Goal: Transaction & Acquisition: Book appointment/travel/reservation

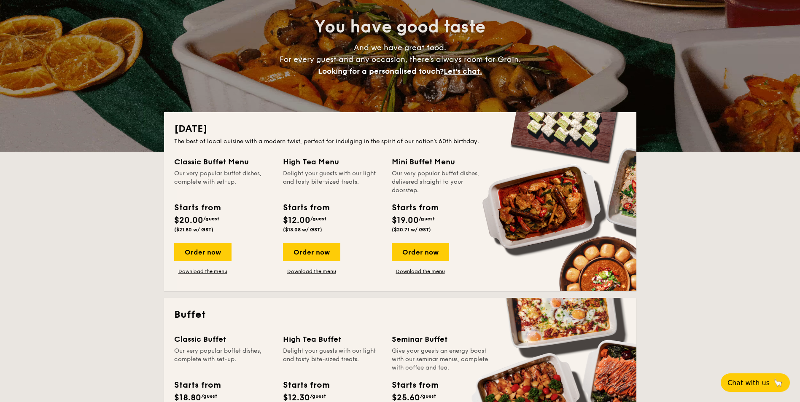
click at [319, 162] on div "High Tea Menu" at bounding box center [332, 162] width 99 height 12
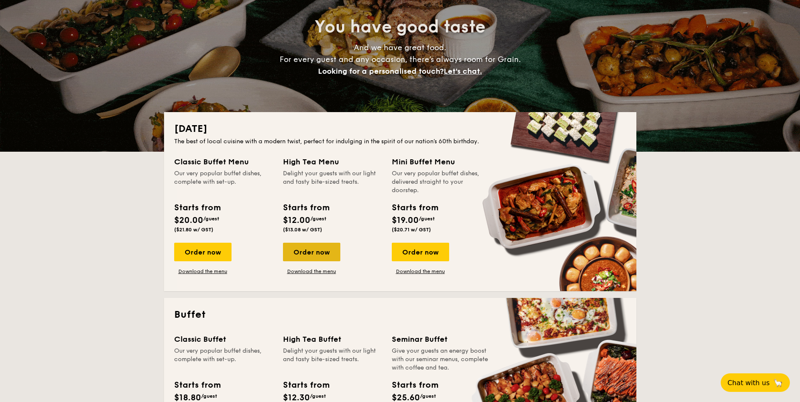
click at [327, 255] on div "Order now" at bounding box center [311, 252] width 57 height 19
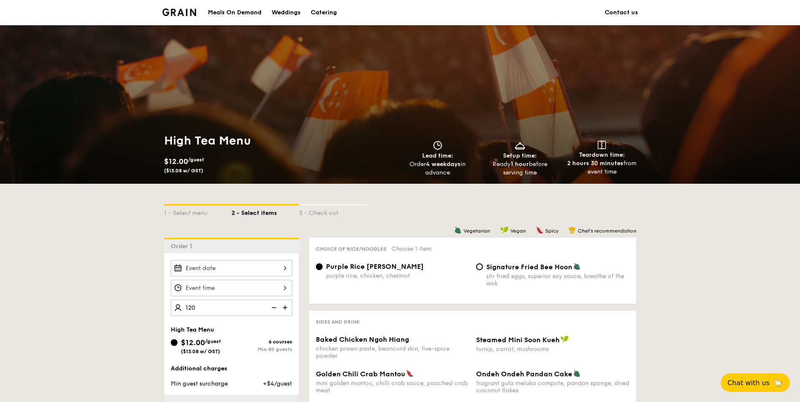
type input "120 guests"
click at [168, 311] on div "120 guests" at bounding box center [231, 288] width 135 height 56
click at [219, 265] on div at bounding box center [232, 268] width 122 height 16
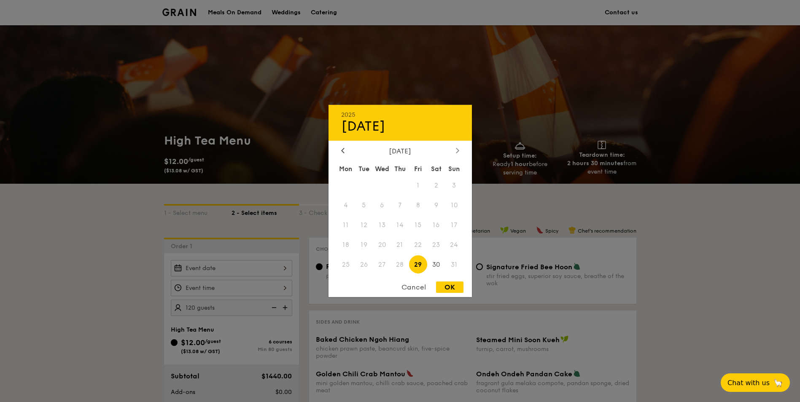
click at [457, 150] on icon at bounding box center [457, 150] width 3 height 5
click at [438, 244] on span "22" at bounding box center [436, 245] width 18 height 18
click at [439, 247] on span "22" at bounding box center [436, 245] width 18 height 18
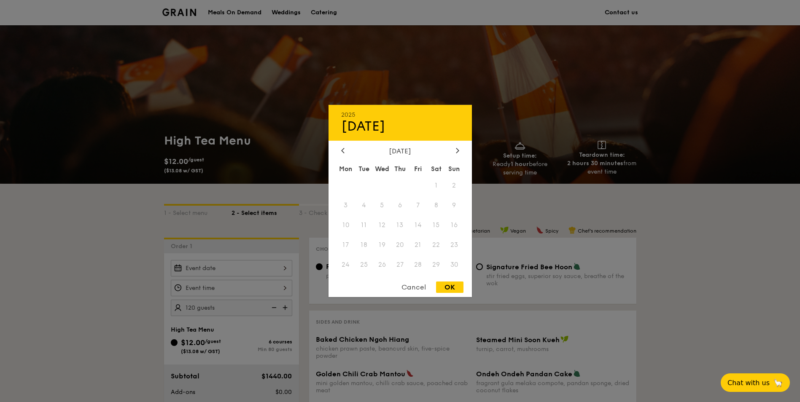
click at [340, 143] on div "2025 Aug [DATE] Tue Wed Thu Fri Sat Sun 1 2 3 4 5 6 7 8 9 10 11 12 13 14 15 16 …" at bounding box center [400, 201] width 143 height 192
click at [342, 152] on icon at bounding box center [342, 150] width 3 height 5
click at [343, 149] on icon at bounding box center [342, 150] width 3 height 5
click at [459, 149] on div at bounding box center [458, 151] width 8 height 8
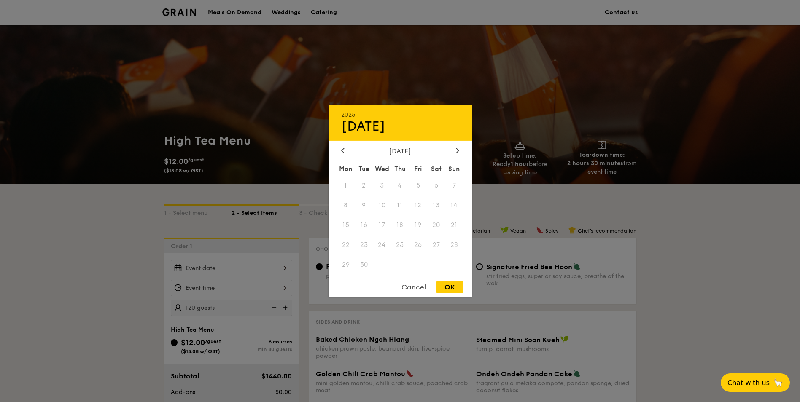
drag, startPoint x: 358, startPoint y: 199, endPoint x: 364, endPoint y: 193, distance: 8.4
click at [362, 195] on div "Mon Tue Wed Thu Fri Sat Sun 1 2 3 4 5 6 7 8 9 10 11 12 13 14 15 16 17 18 19 20 …" at bounding box center [400, 219] width 143 height 114
click at [422, 219] on span "19" at bounding box center [418, 225] width 18 height 18
click at [367, 219] on span "16" at bounding box center [364, 225] width 18 height 18
click at [343, 152] on icon at bounding box center [343, 150] width 3 height 5
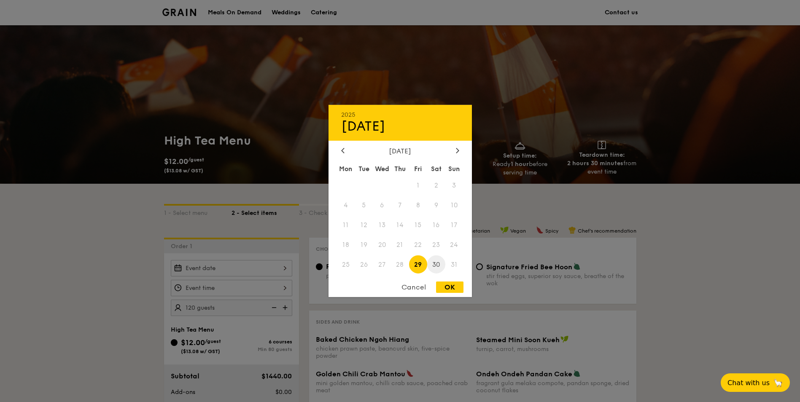
click at [441, 267] on span "30" at bounding box center [436, 265] width 18 height 18
click at [445, 289] on div "OK" at bounding box center [449, 287] width 27 height 11
type input "[DATE]"
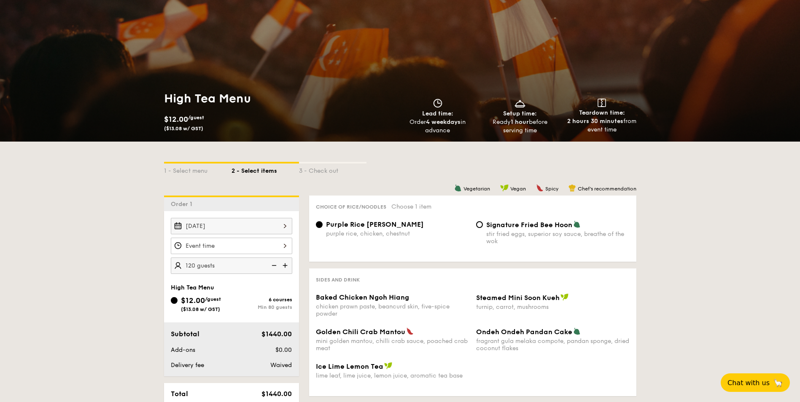
scroll to position [169, 0]
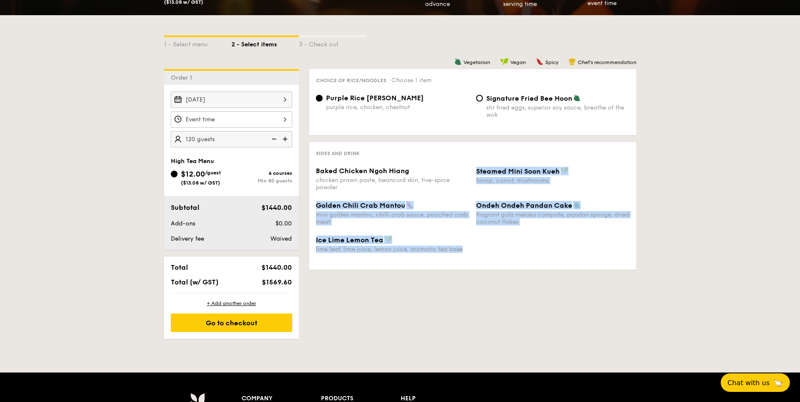
drag, startPoint x: 354, startPoint y: 187, endPoint x: 596, endPoint y: 294, distance: 264.6
click at [597, 296] on div "1 - Select menu 2 - Select items 3 - Check out Order 1 [DATE] 120 guests High T…" at bounding box center [400, 177] width 486 height 324
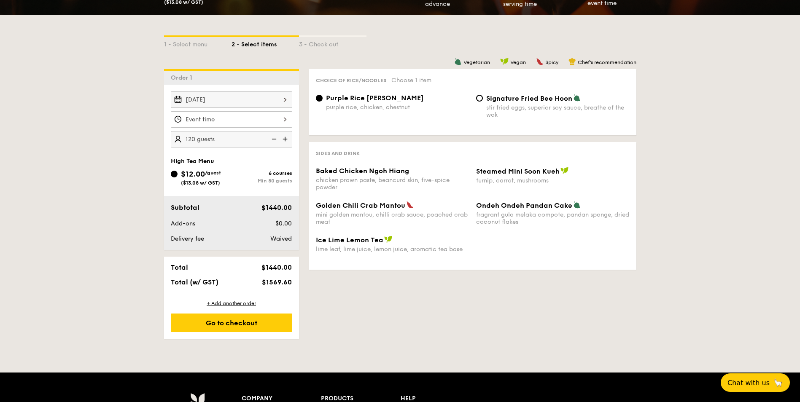
drag, startPoint x: 596, startPoint y: 294, endPoint x: 540, endPoint y: 289, distance: 56.0
click at [540, 289] on div "1 - Select menu 2 - Select items 3 - Check out Order 1 [DATE] 120 guests High T…" at bounding box center [400, 177] width 486 height 324
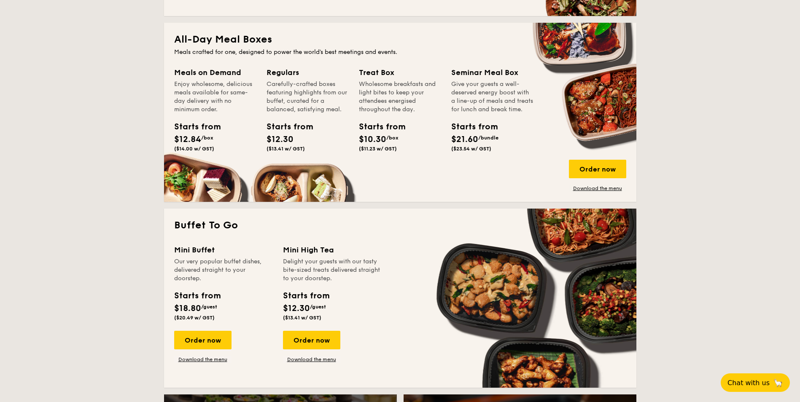
scroll to position [295, 0]
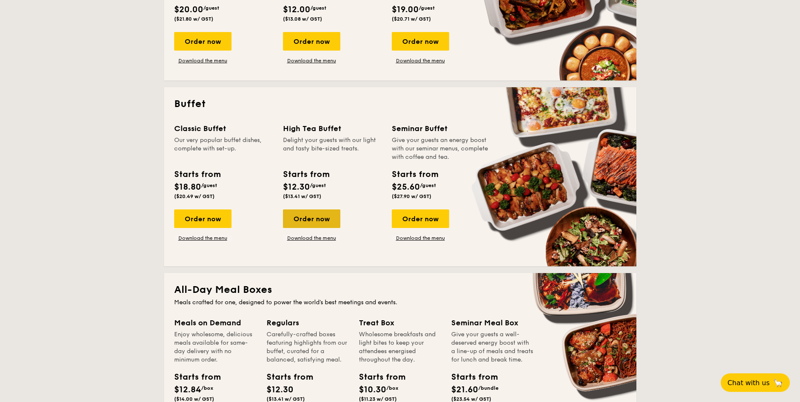
click at [296, 224] on div "Order now" at bounding box center [311, 219] width 57 height 19
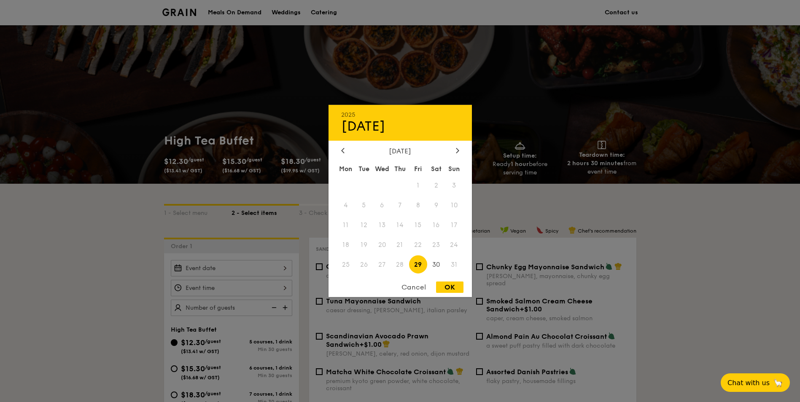
click at [239, 268] on div "2025 Aug [DATE] Tue Wed Thu Fri Sat Sun 1 2 3 4 5 6 7 8 9 10 11 12 13 14 15 16 …" at bounding box center [232, 268] width 122 height 16
click at [455, 156] on div "[DATE] Mon Tue Wed Thu Fri Sat Sun 1 2 3 4 5 6 7 8 9 10 11 12 13 14 15 16 17 18…" at bounding box center [400, 211] width 143 height 128
click at [455, 151] on div at bounding box center [458, 151] width 8 height 8
click at [455, 154] on div at bounding box center [458, 151] width 8 height 8
click at [457, 148] on icon at bounding box center [457, 150] width 3 height 5
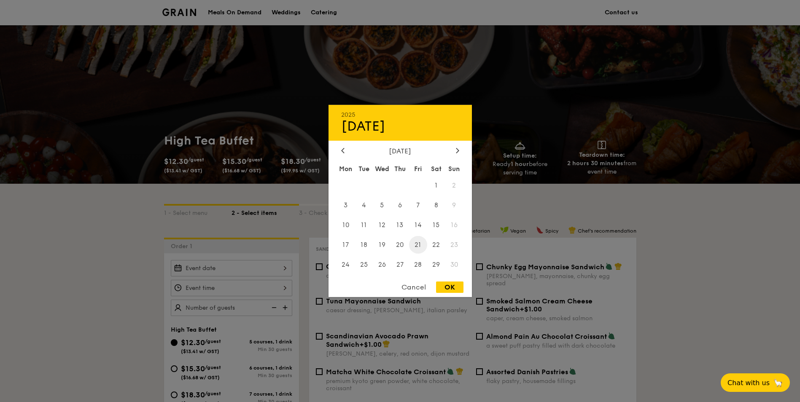
click at [423, 244] on span "21" at bounding box center [418, 245] width 18 height 18
click at [454, 286] on div "OK" at bounding box center [449, 287] width 27 height 11
type input "[DATE]"
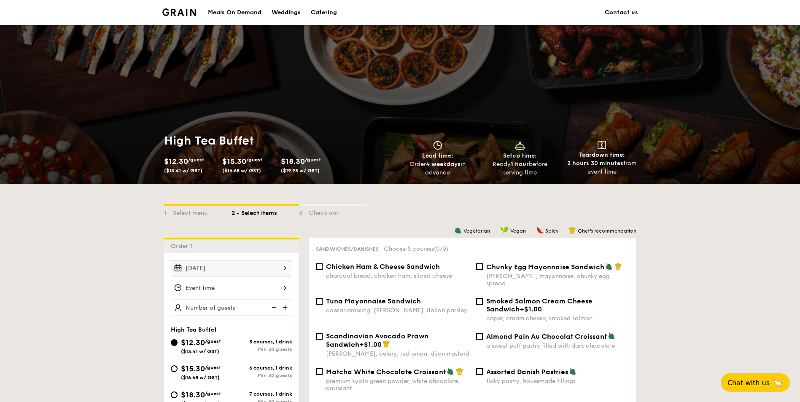
click at [270, 280] on div "[DATE]" at bounding box center [232, 288] width 122 height 56
click at [270, 283] on div "12 1 2 3 4 5 6 7 8 9 10 11 00 15 30 45 am pm Cancel OK" at bounding box center [232, 288] width 122 height 16
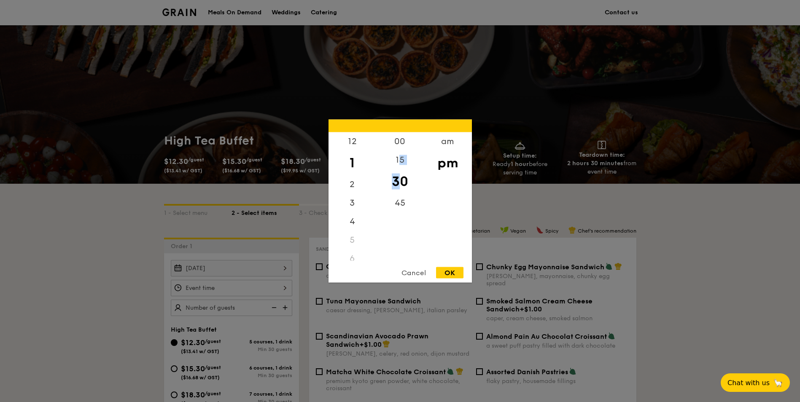
drag, startPoint x: 398, startPoint y: 165, endPoint x: 399, endPoint y: 183, distance: 18.2
click at [399, 183] on div "00 15 30 45" at bounding box center [400, 196] width 48 height 129
drag, startPoint x: 399, startPoint y: 183, endPoint x: 409, endPoint y: 181, distance: 10.0
click at [412, 181] on div "30" at bounding box center [400, 182] width 48 height 24
click at [399, 182] on div "30" at bounding box center [400, 182] width 48 height 24
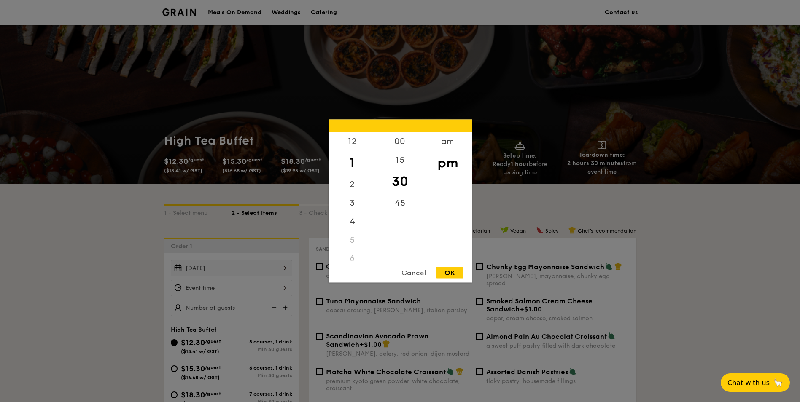
click at [457, 279] on div "Cancel OK" at bounding box center [400, 275] width 143 height 16
click at [456, 270] on div "OK" at bounding box center [449, 272] width 27 height 11
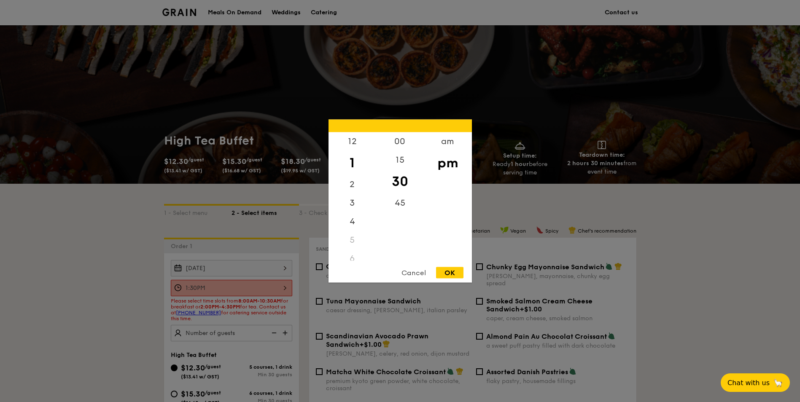
click at [270, 289] on div "1:30PM 12 1 2 3 4 5 6 7 8 9 10 11 00 15 30 45 am pm Cancel OK" at bounding box center [232, 288] width 122 height 16
drag, startPoint x: 347, startPoint y: 184, endPoint x: 348, endPoint y: 175, distance: 9.3
click at [348, 175] on div "12 1 2 3 4 5 6 7 8 9 10 11" at bounding box center [353, 196] width 48 height 129
drag, startPoint x: 348, startPoint y: 175, endPoint x: 350, endPoint y: 179, distance: 4.7
click at [350, 179] on div "2" at bounding box center [353, 188] width 48 height 24
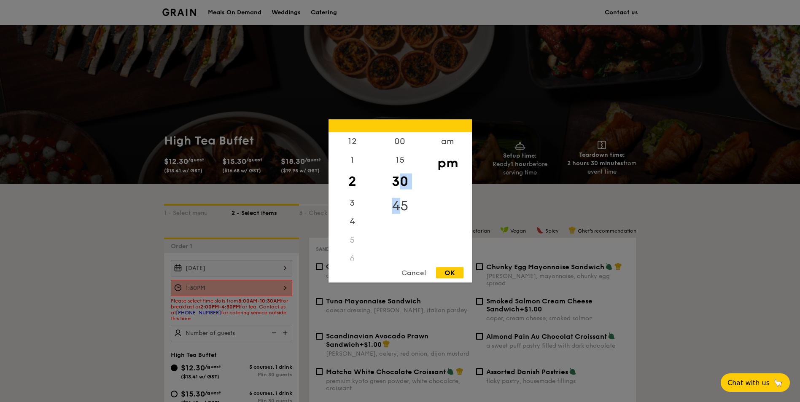
drag, startPoint x: 396, startPoint y: 181, endPoint x: 400, endPoint y: 212, distance: 31.9
click at [400, 212] on div "00 15 30 45" at bounding box center [400, 196] width 48 height 129
drag, startPoint x: 400, startPoint y: 211, endPoint x: 394, endPoint y: 173, distance: 38.8
click at [395, 178] on div "30" at bounding box center [400, 182] width 48 height 24
click at [402, 144] on div "00" at bounding box center [400, 144] width 48 height 24
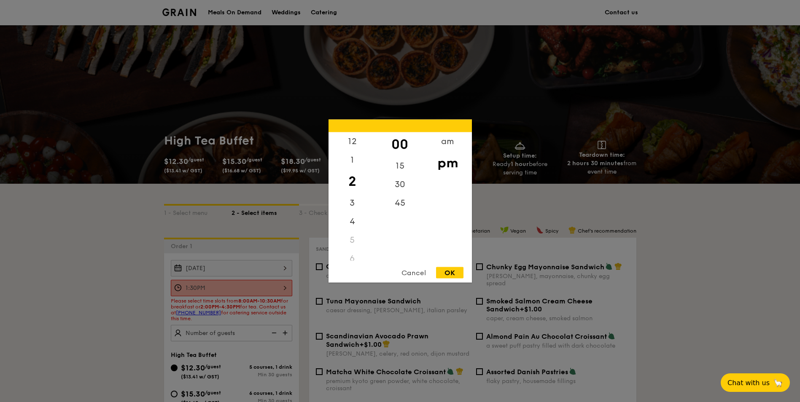
click at [437, 271] on div "OK" at bounding box center [449, 272] width 27 height 11
type input "2:00PM"
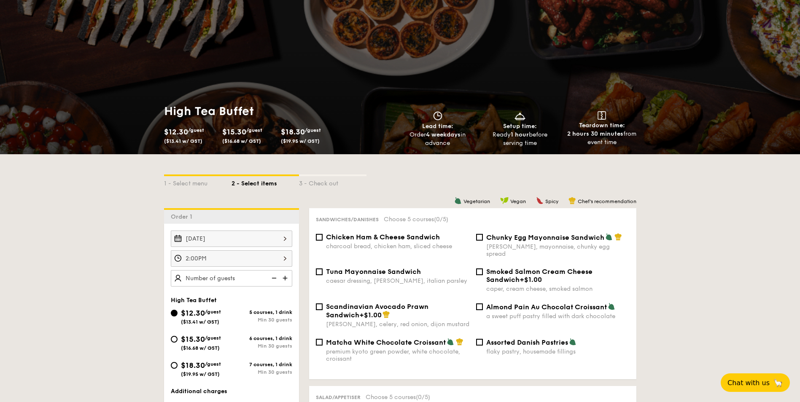
scroll to position [42, 0]
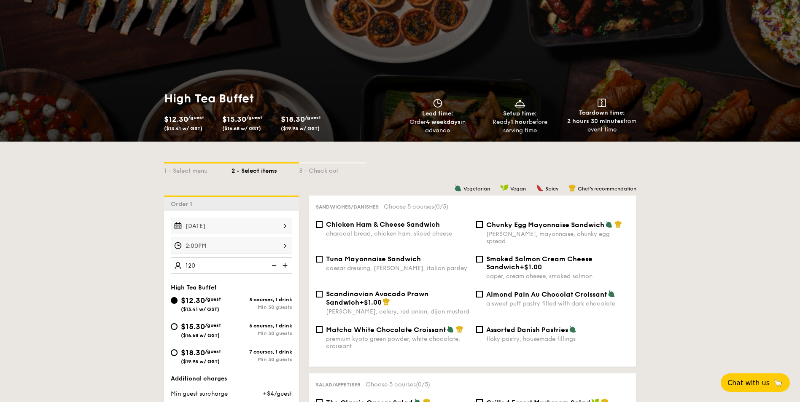
type input "120 guests"
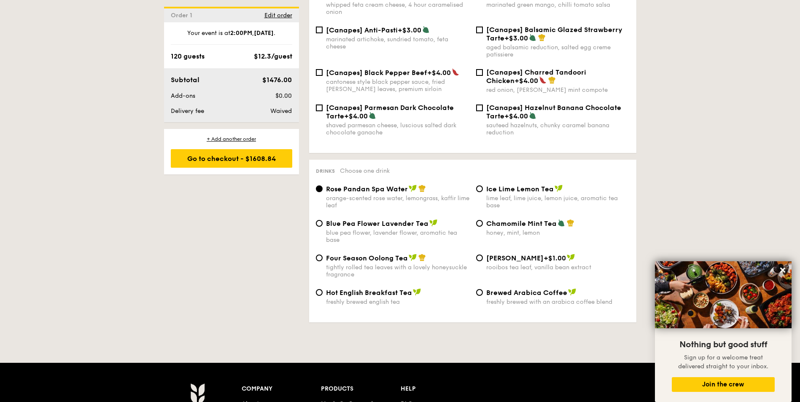
scroll to position [1097, 0]
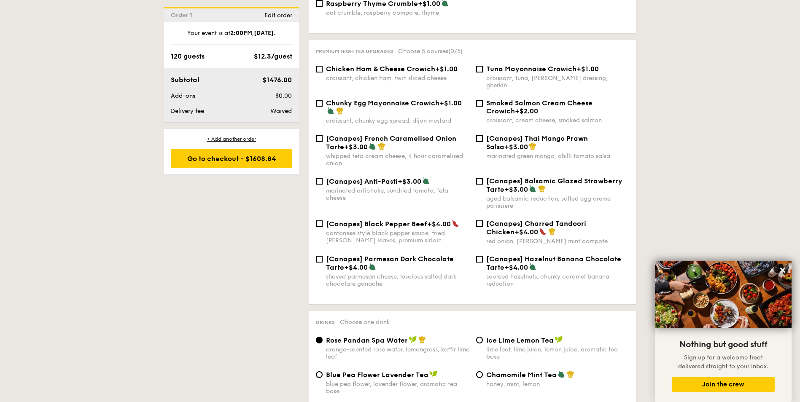
drag, startPoint x: 180, startPoint y: 262, endPoint x: 173, endPoint y: 259, distance: 7.2
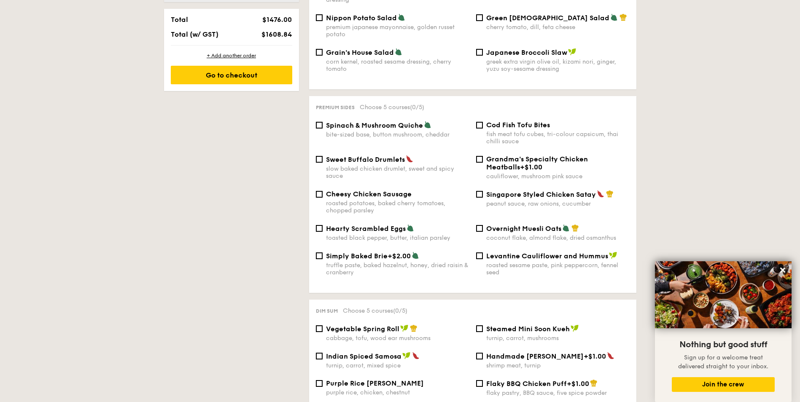
scroll to position [455, 0]
